Goal: Navigation & Orientation: Find specific page/section

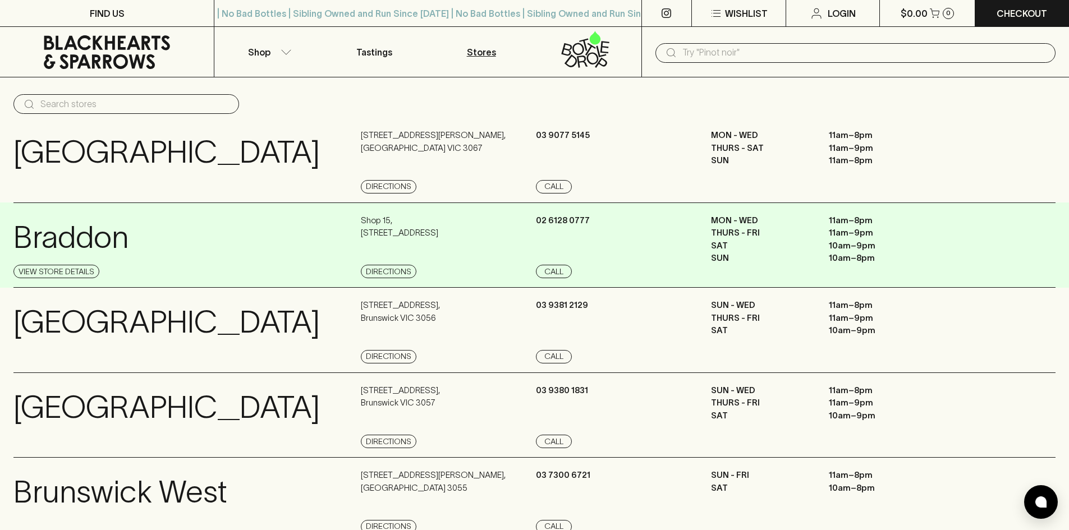
click at [392, 229] on p "Shop 15 , 27 Lonsdale Street" at bounding box center [399, 226] width 77 height 25
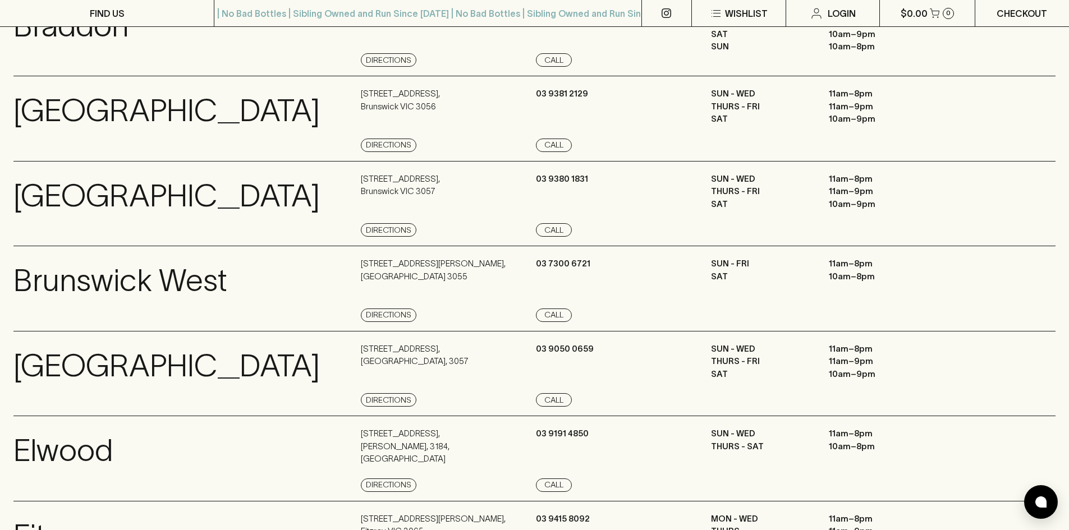
scroll to position [225, 0]
